Goal: Task Accomplishment & Management: Manage account settings

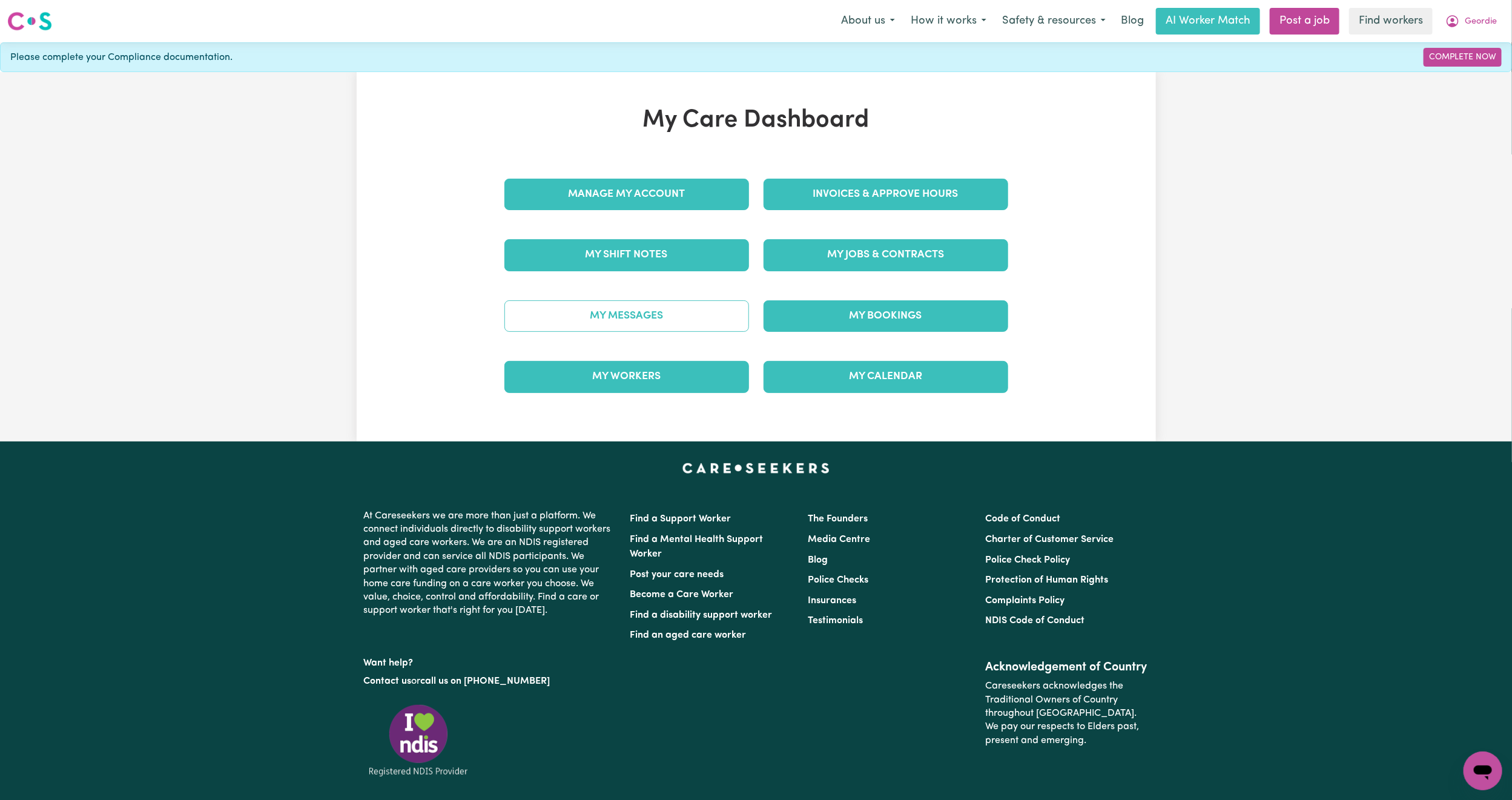
click at [697, 320] on link "My Messages" at bounding box center [627, 316] width 245 height 31
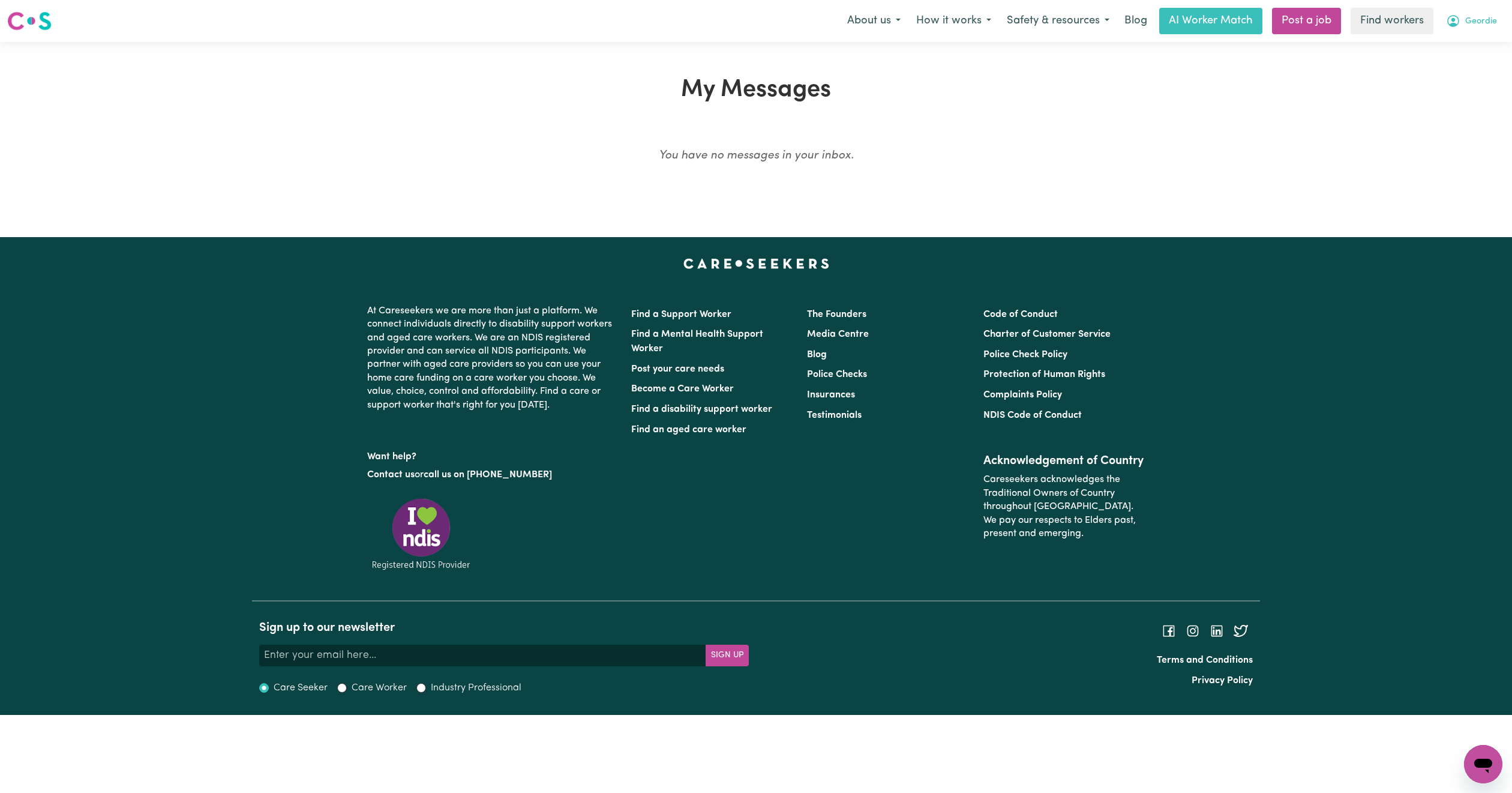
click at [1480, 16] on span "Geordie" at bounding box center [1481, 21] width 32 height 13
click at [1461, 54] on link "My Dashboard" at bounding box center [1457, 46] width 95 height 23
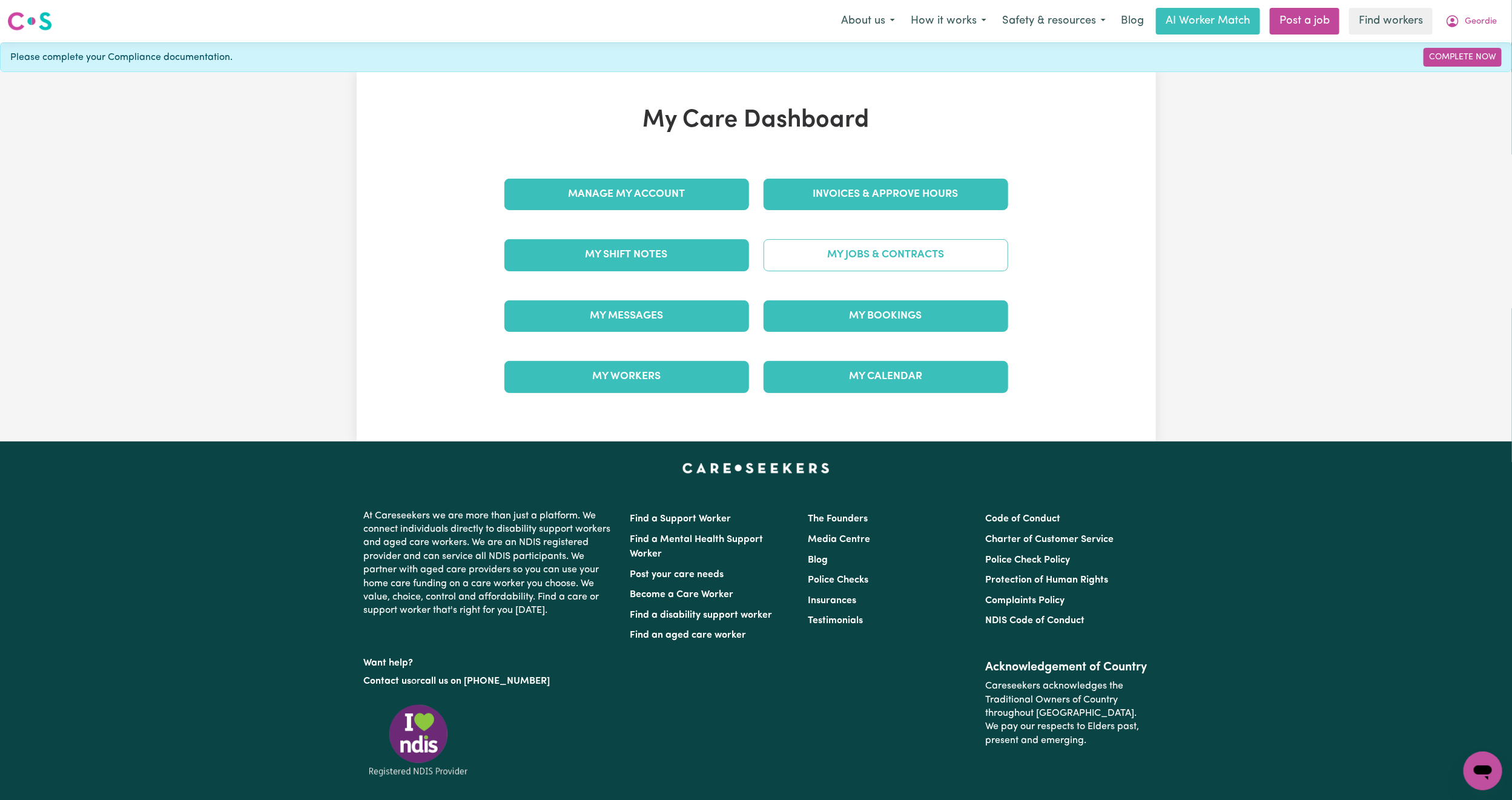
click at [864, 263] on link "My Jobs & Contracts" at bounding box center [886, 255] width 245 height 31
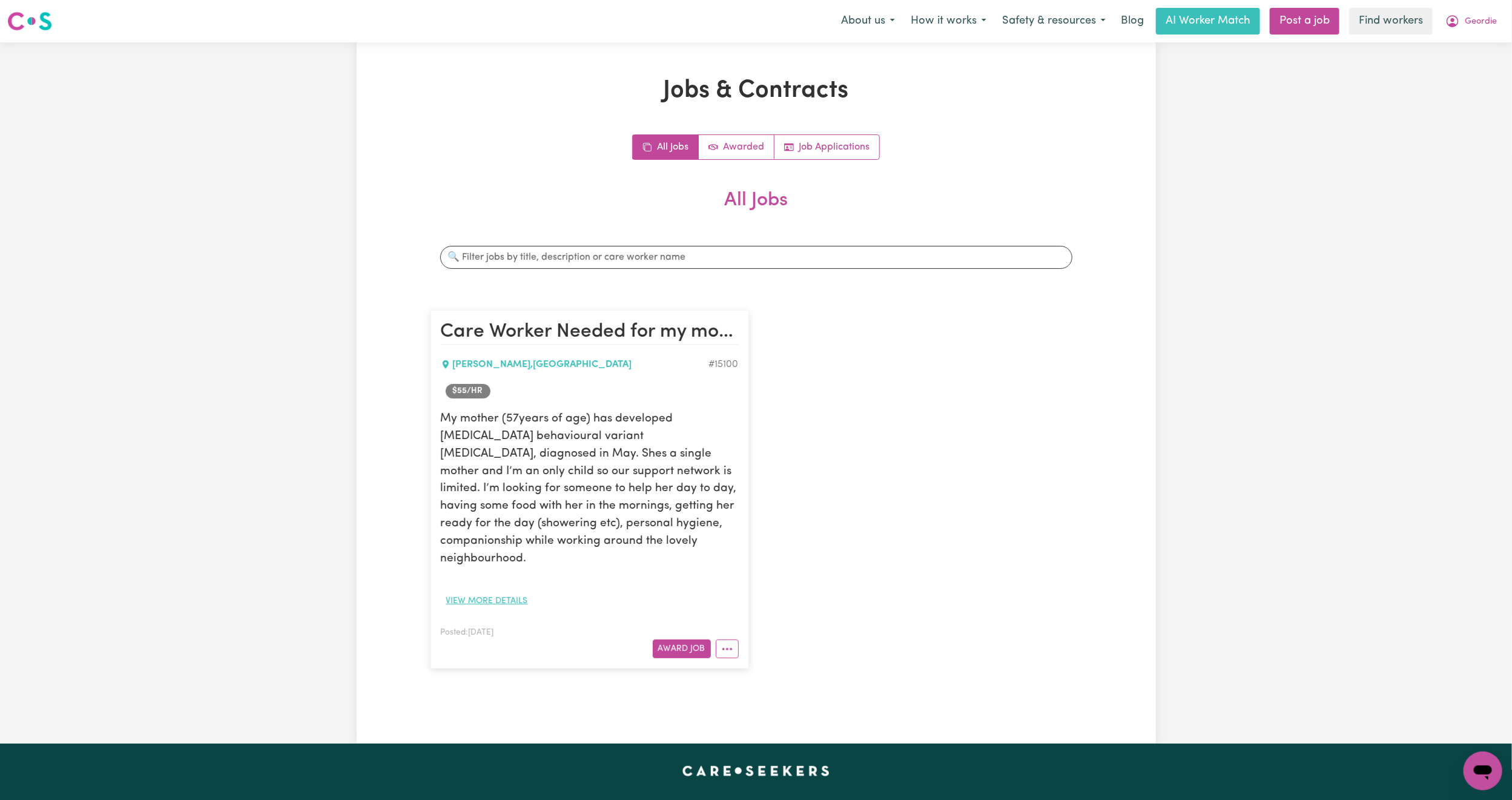
click at [482, 591] on button "View more details" at bounding box center [487, 601] width 93 height 19
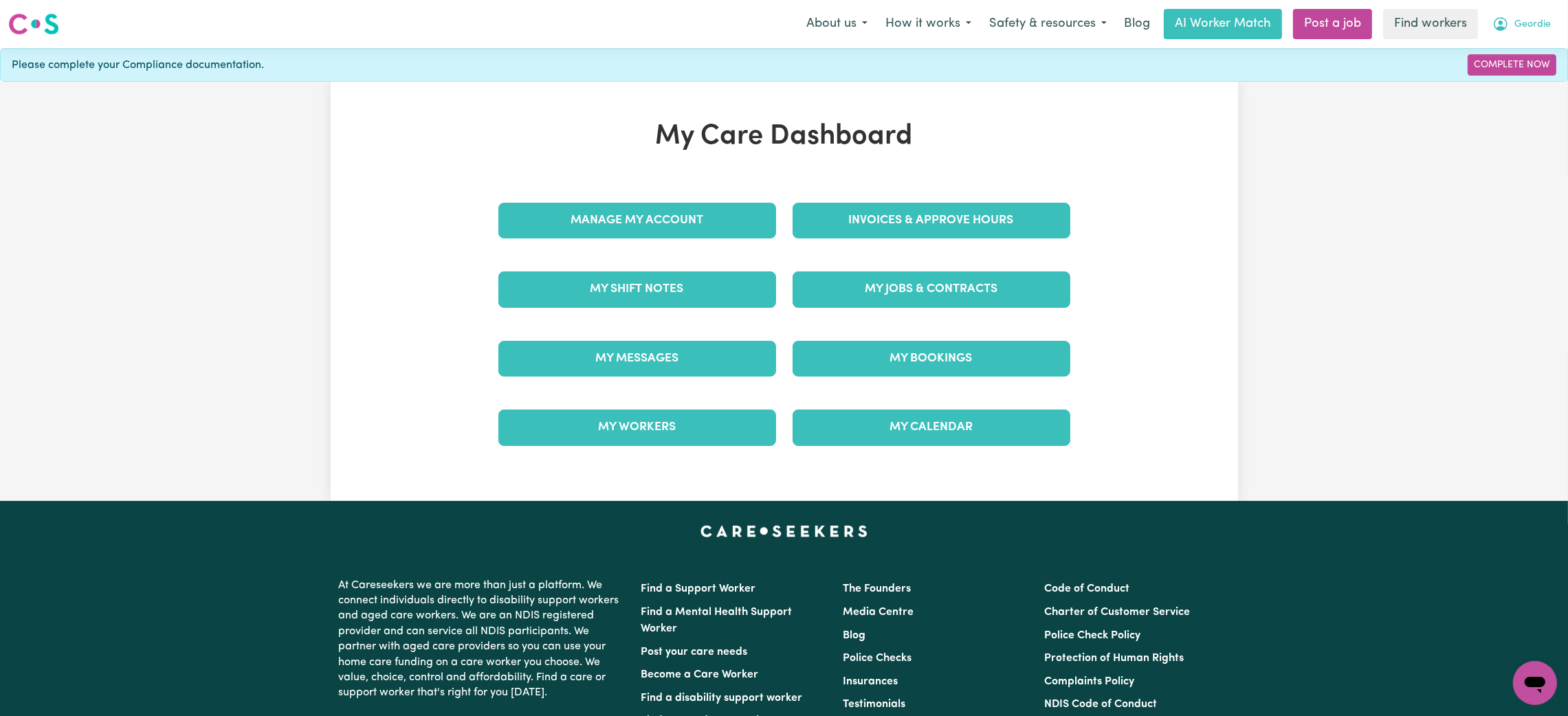
click at [1531, 20] on span "Geordie" at bounding box center [1532, 24] width 37 height 15
click at [1491, 71] on link "Logout" at bounding box center [1505, 78] width 109 height 26
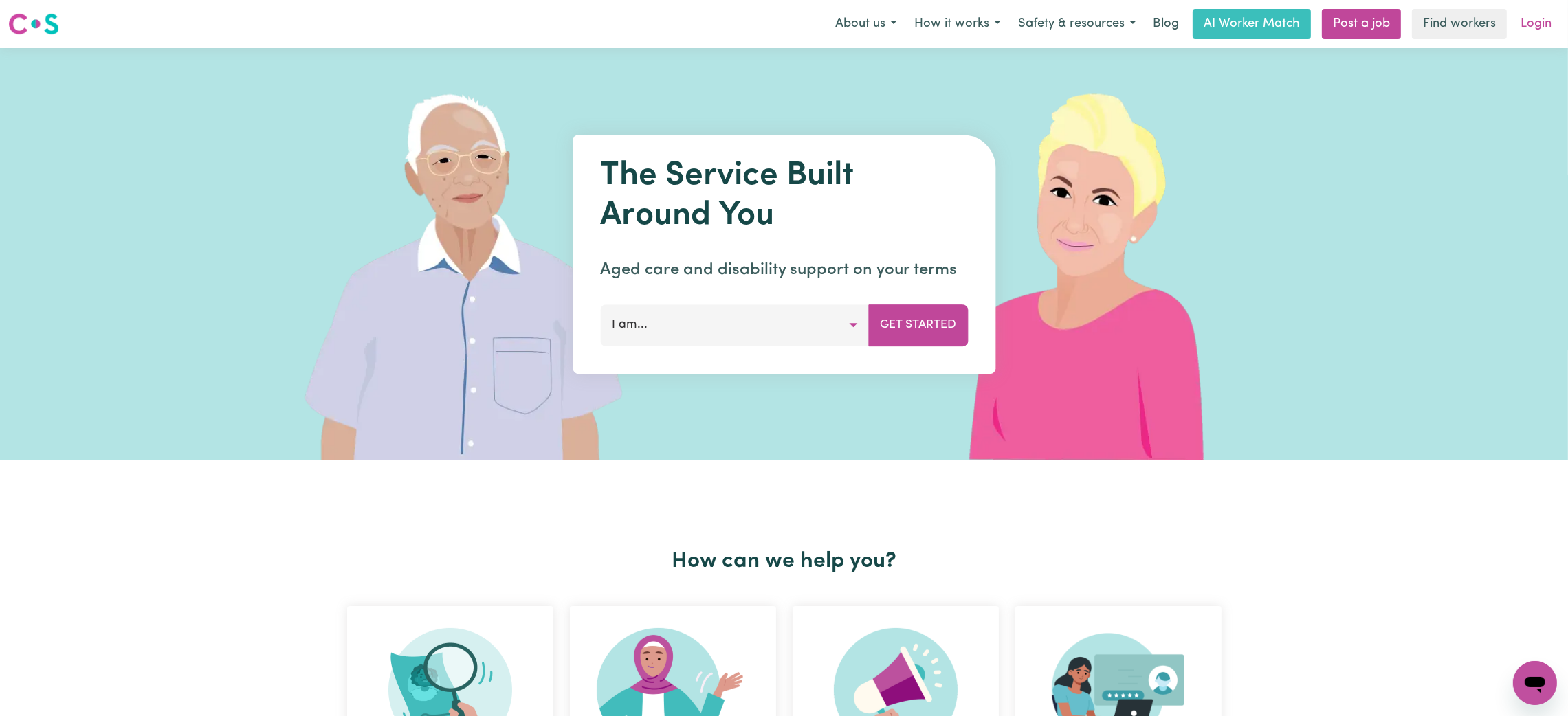
click at [1531, 11] on link "Login" at bounding box center [1535, 24] width 47 height 30
